Goal: Transaction & Acquisition: Purchase product/service

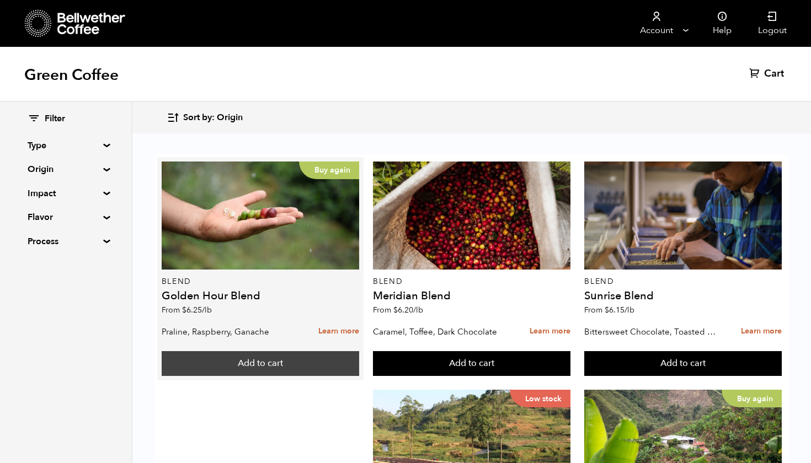
click at [265, 366] on button "Add to cart" at bounding box center [260, 363] width 197 height 25
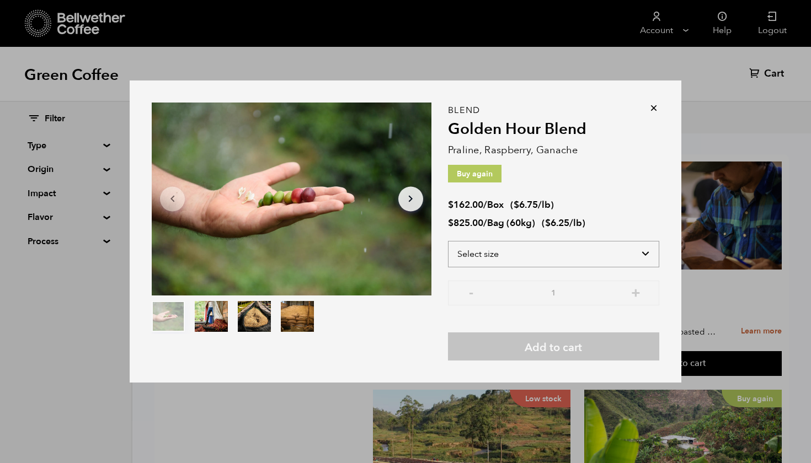
select select "box"
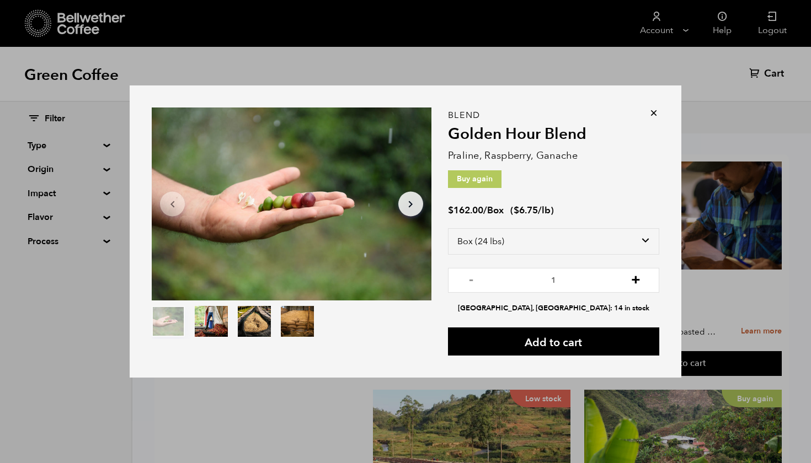
click at [637, 280] on button "+" at bounding box center [636, 278] width 14 height 11
type input "2"
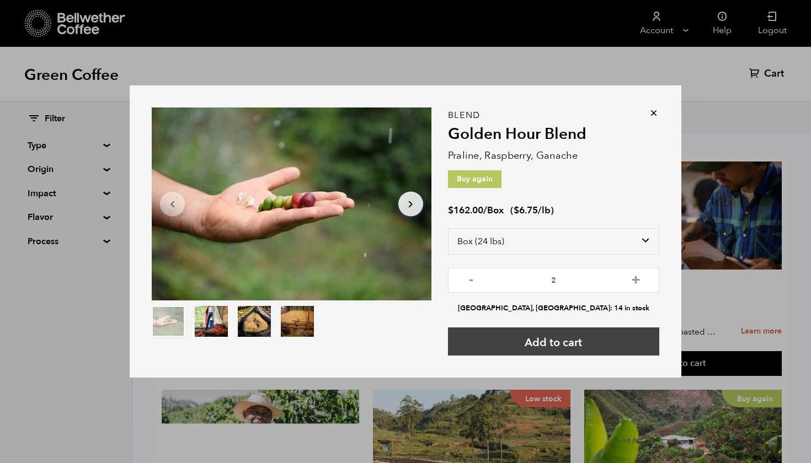
click at [573, 346] on button "Add to cart" at bounding box center [553, 342] width 211 height 28
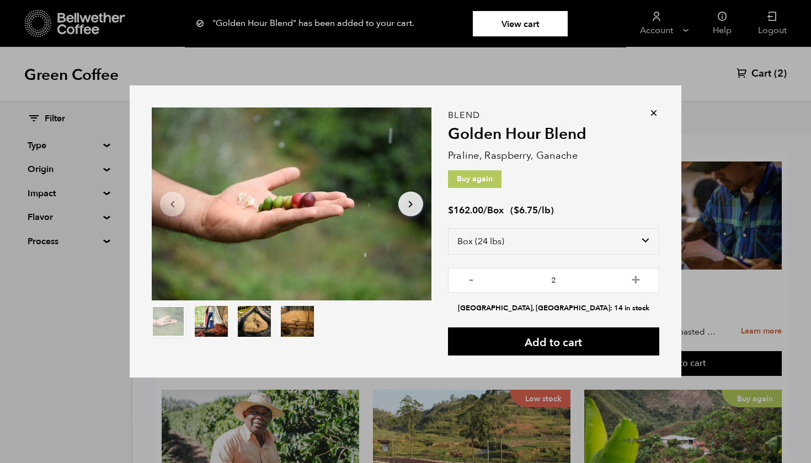
click at [653, 112] on icon at bounding box center [653, 113] width 11 height 11
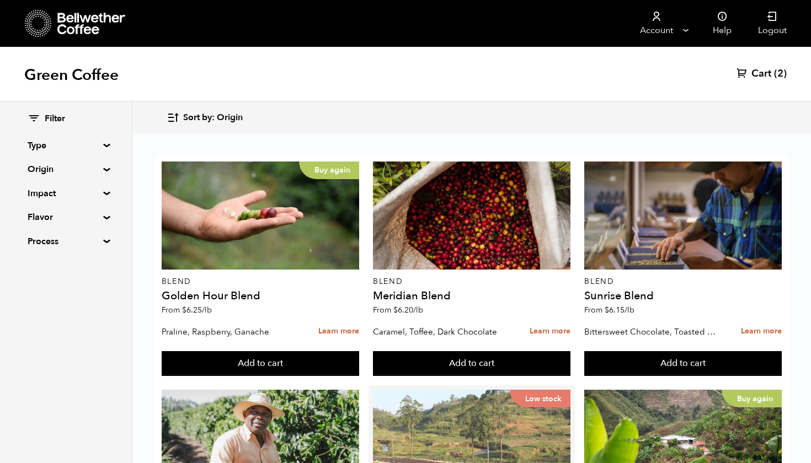
scroll to position [196, 0]
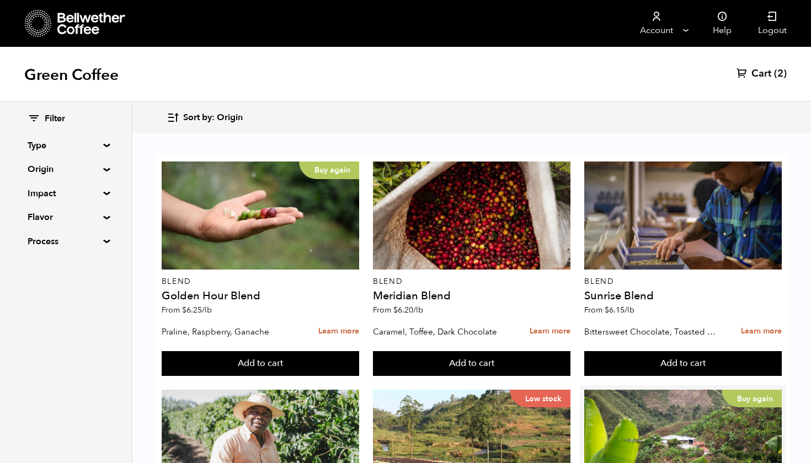
click at [359, 377] on button "Add to cart" at bounding box center [260, 363] width 197 height 25
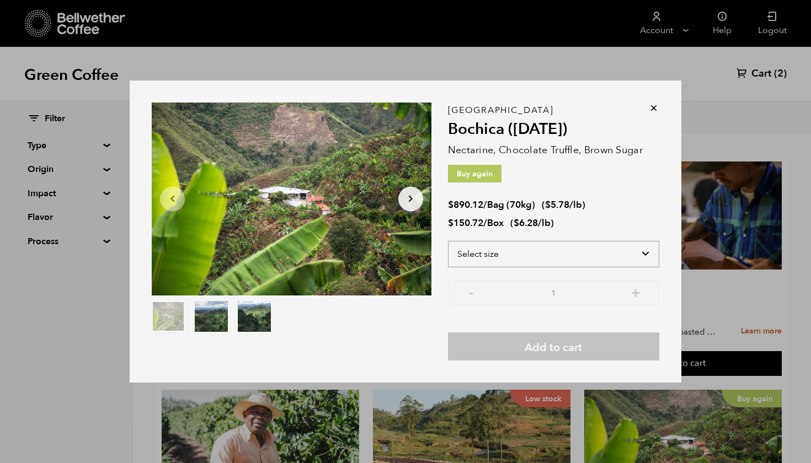
select select "box"
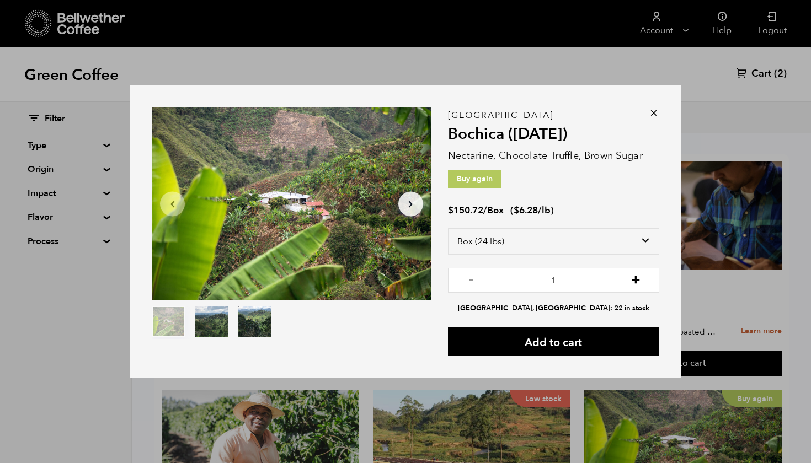
click at [634, 284] on button "+" at bounding box center [636, 278] width 14 height 11
type input "2"
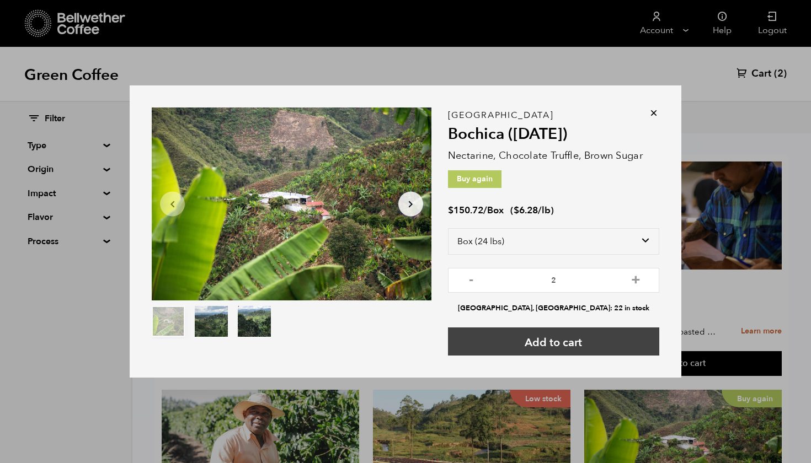
click at [584, 344] on button "Add to cart" at bounding box center [553, 342] width 211 height 28
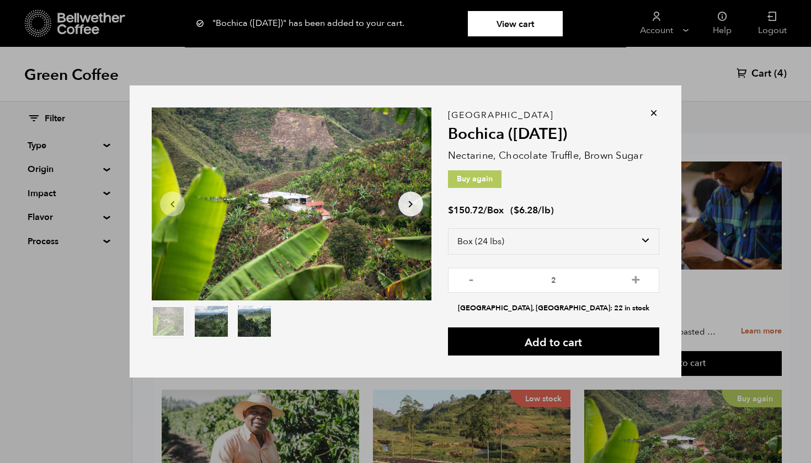
click at [768, 73] on div "Item 1 of 3 Arrow Left Arrow Right item 0 item 1 item 2 Item 1 of 3 "Bochica ([…" at bounding box center [405, 231] width 811 height 463
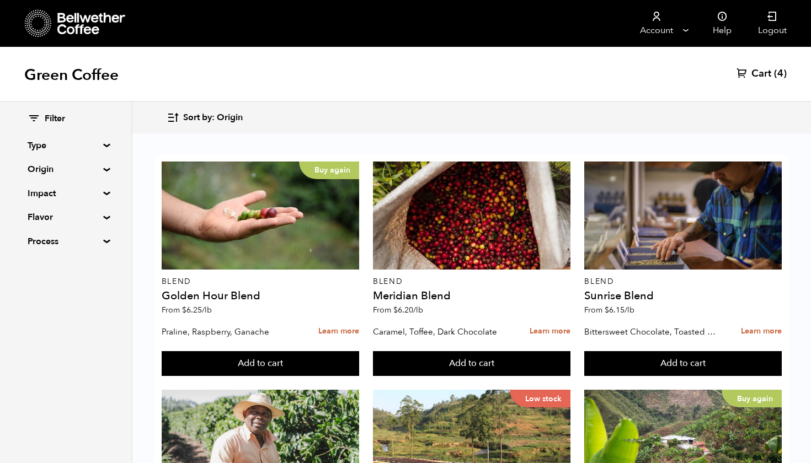
click at [768, 73] on span "Cart" at bounding box center [761, 73] width 20 height 13
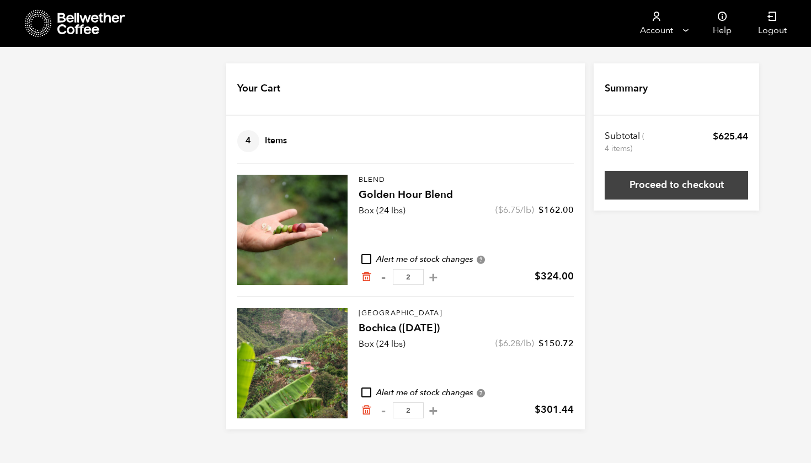
click at [684, 183] on link "Proceed to checkout" at bounding box center [675, 185] width 143 height 29
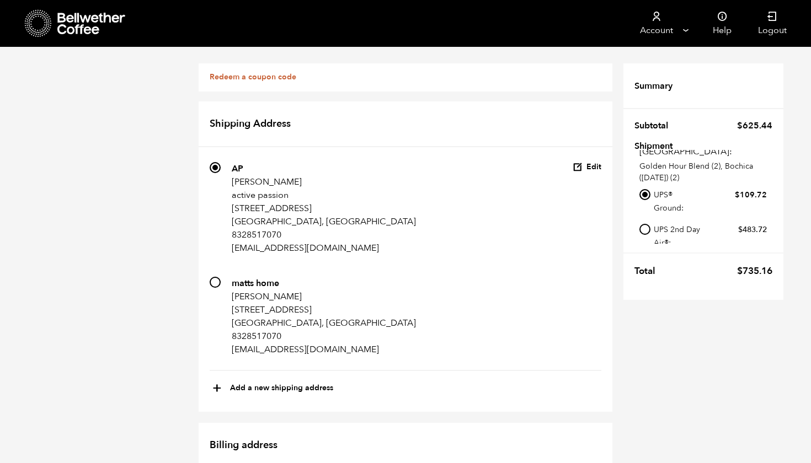
scroll to position [653, 0]
